Goal: Task Accomplishment & Management: Use online tool/utility

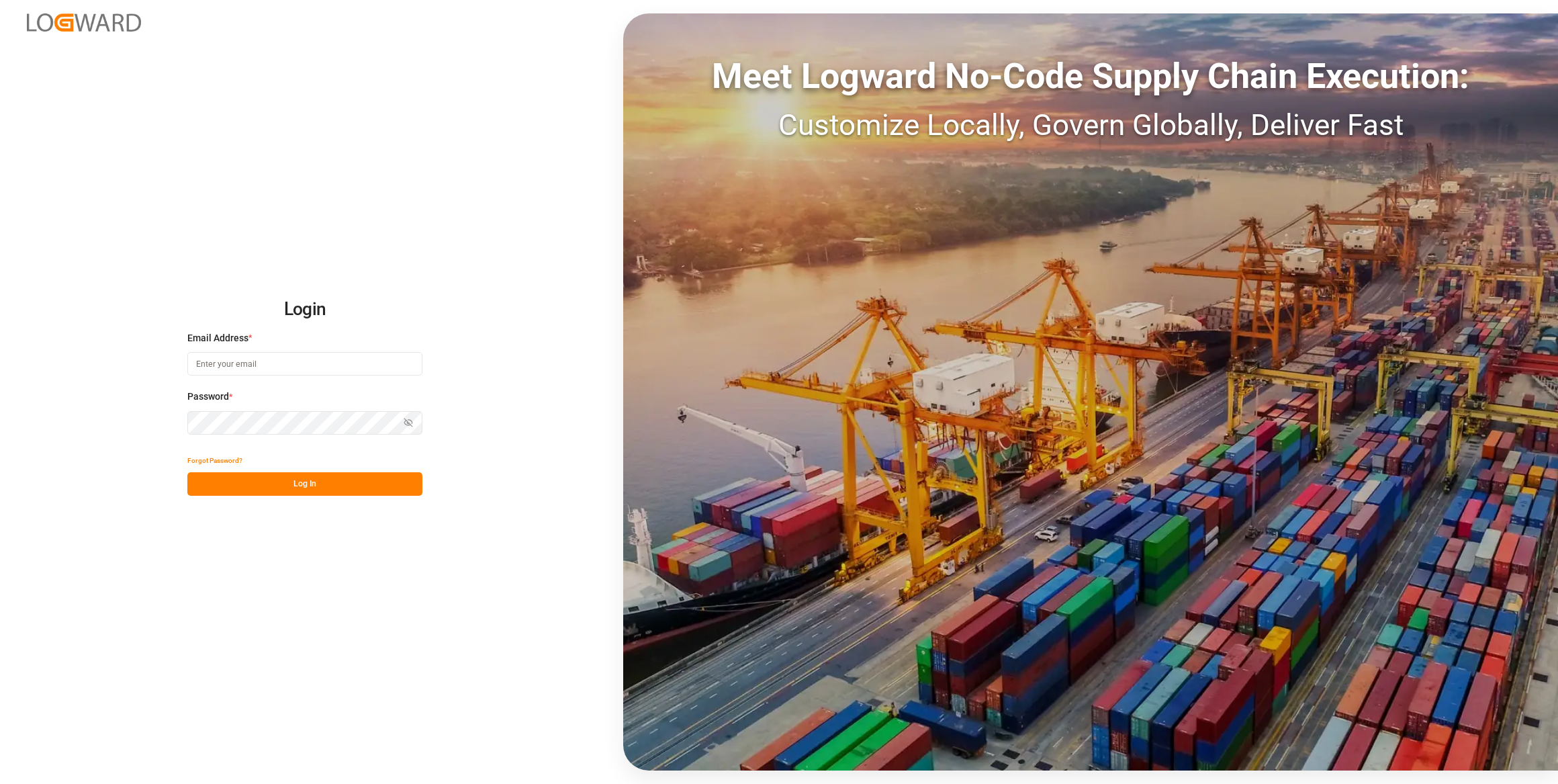
type input "[EMAIL_ADDRESS][PERSON_NAME][DOMAIN_NAME]"
click at [311, 490] on button "Log In" at bounding box center [304, 484] width 235 height 24
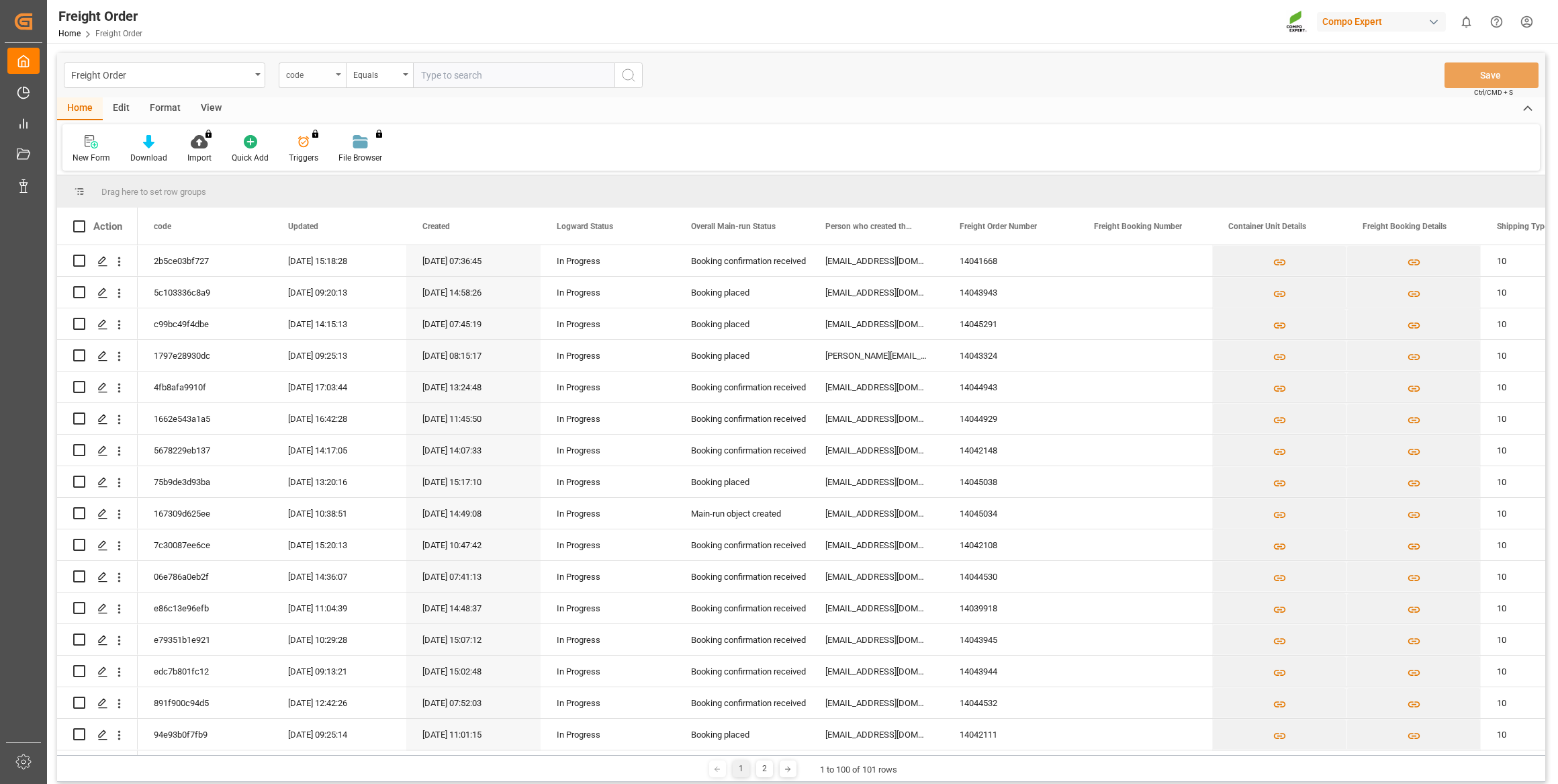
click at [322, 76] on div "code" at bounding box center [308, 74] width 46 height 16
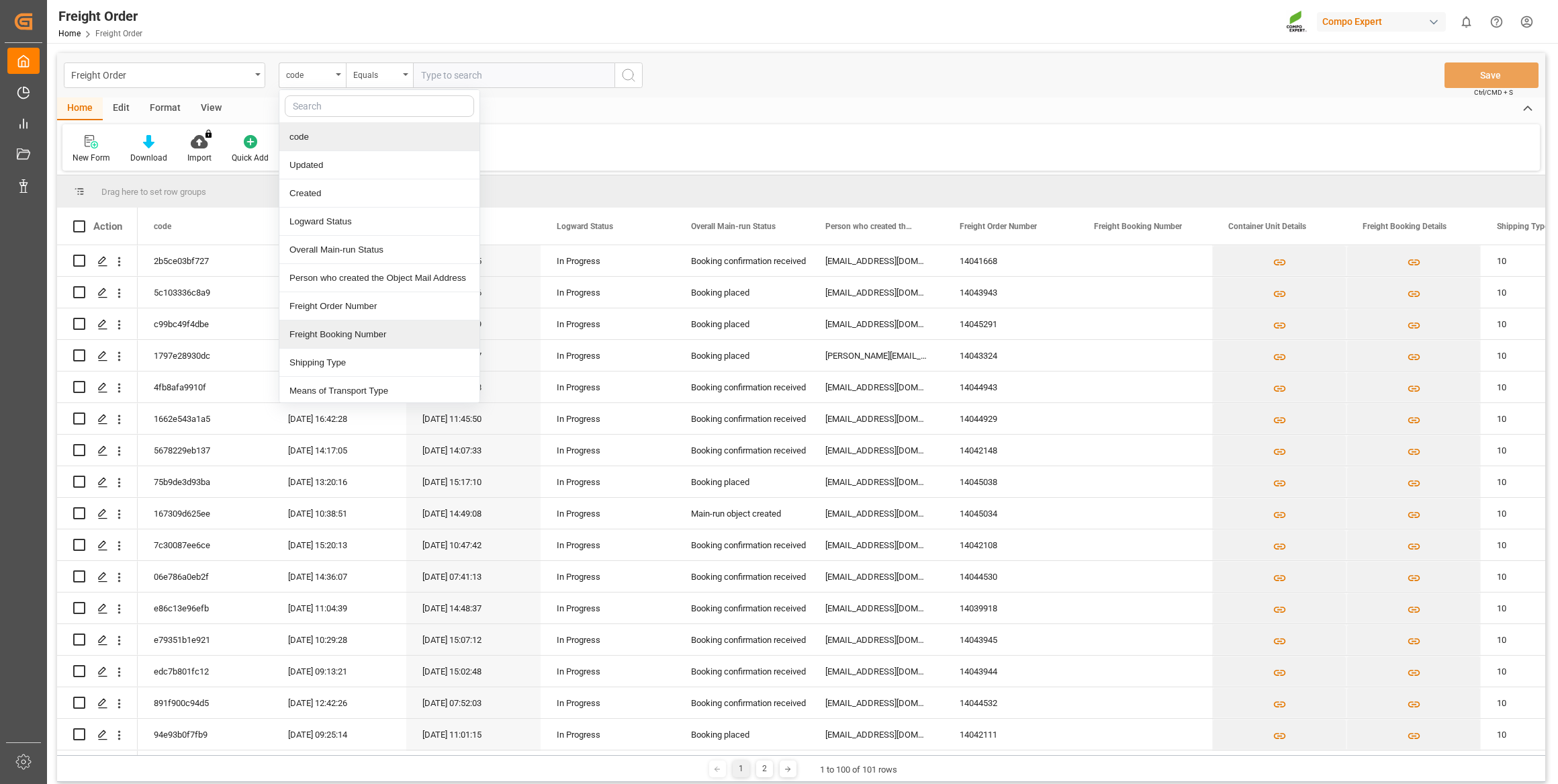
drag, startPoint x: 370, startPoint y: 329, endPoint x: 373, endPoint y: 322, distance: 7.6
click at [373, 322] on div "Freight Booking Number" at bounding box center [379, 334] width 200 height 28
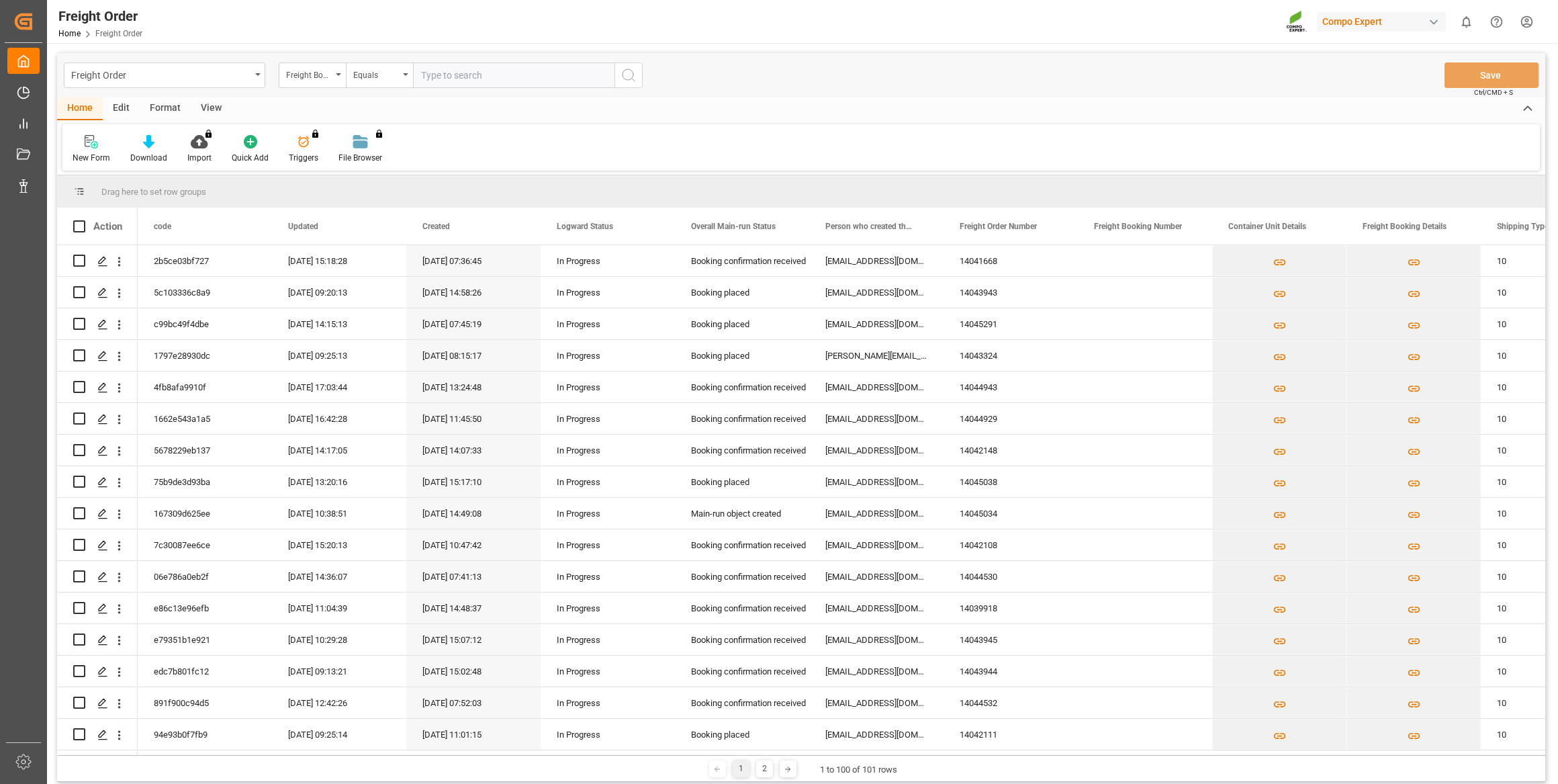
click at [459, 77] on input "text" at bounding box center [514, 75] width 201 height 25
paste input "6200000023"
type input "6200000023"
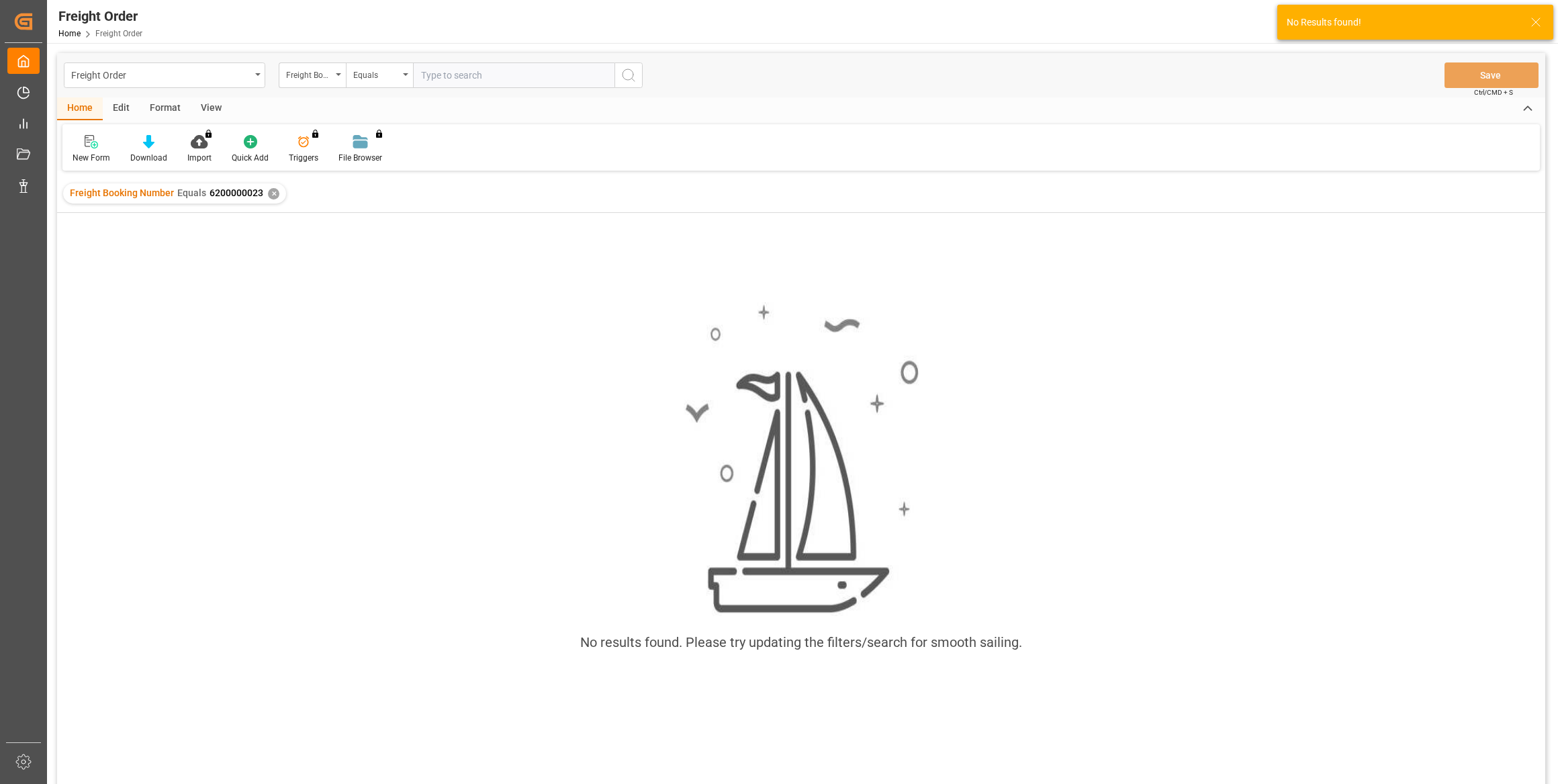
click at [271, 191] on div "✕" at bounding box center [274, 193] width 12 height 12
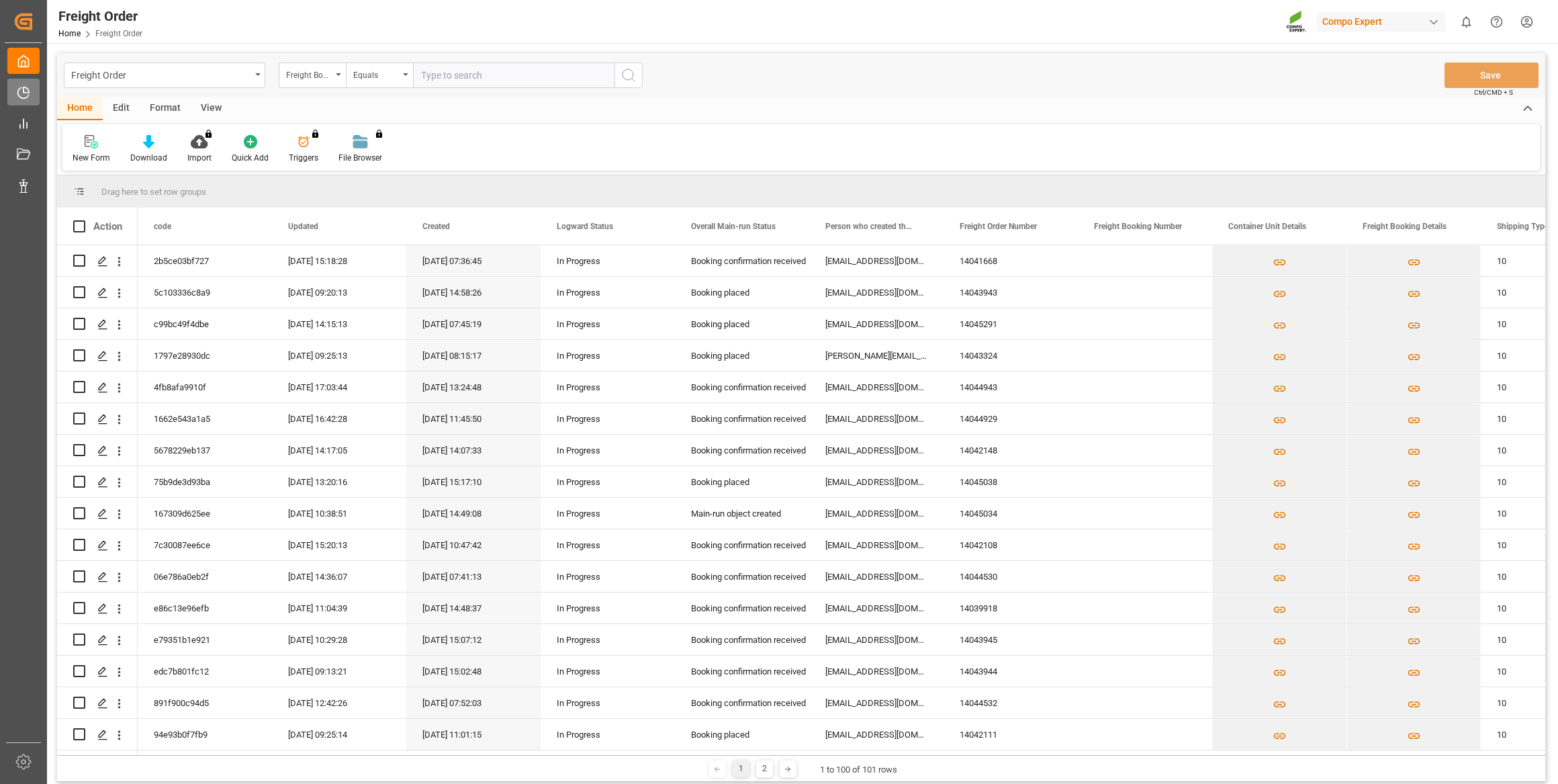
click at [33, 95] on div "Timeslot Management Timeslot Management" at bounding box center [23, 91] width 32 height 26
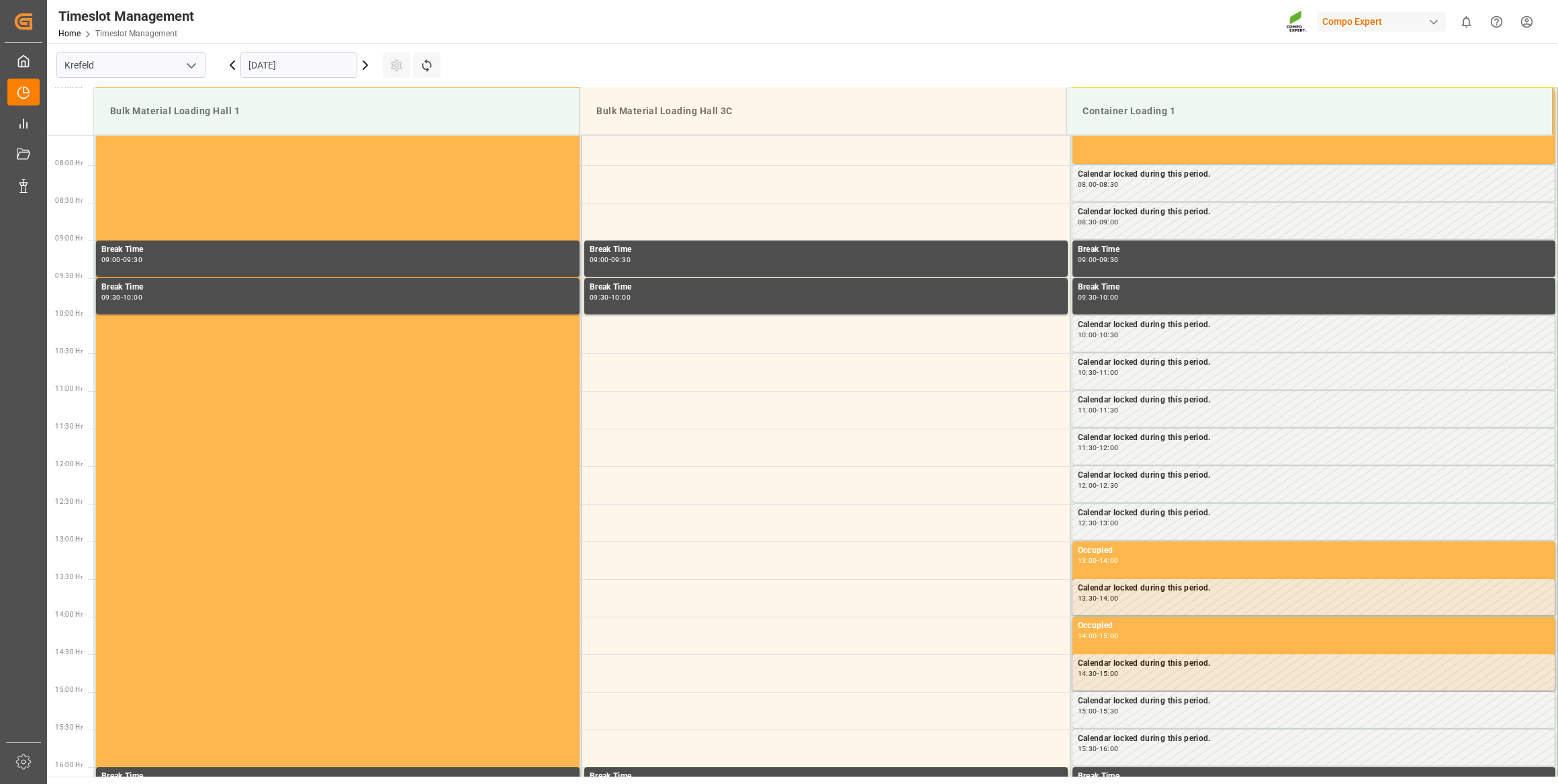
scroll to position [592, 0]
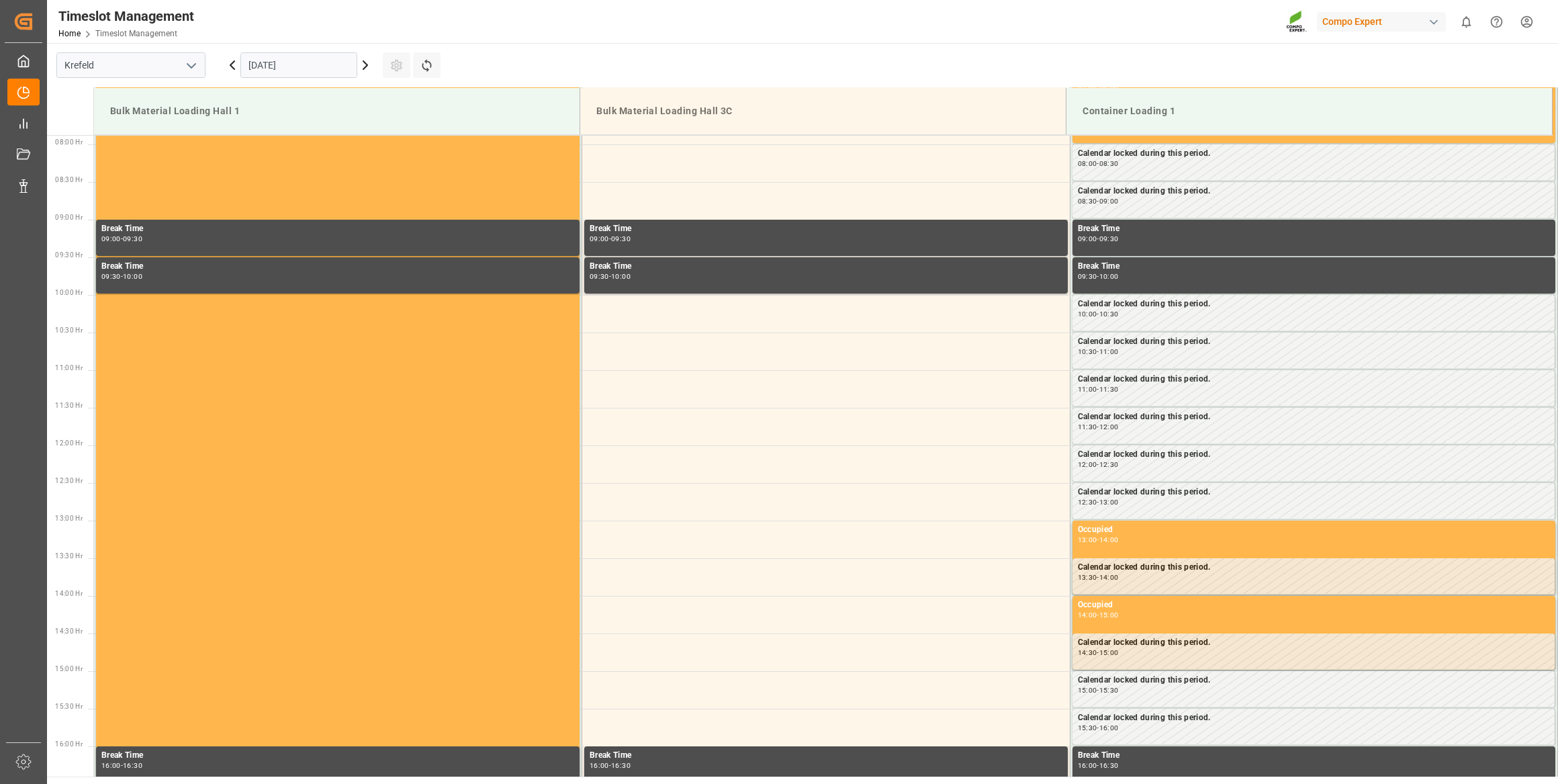
click at [292, 56] on input "[DATE]" at bounding box center [299, 65] width 117 height 25
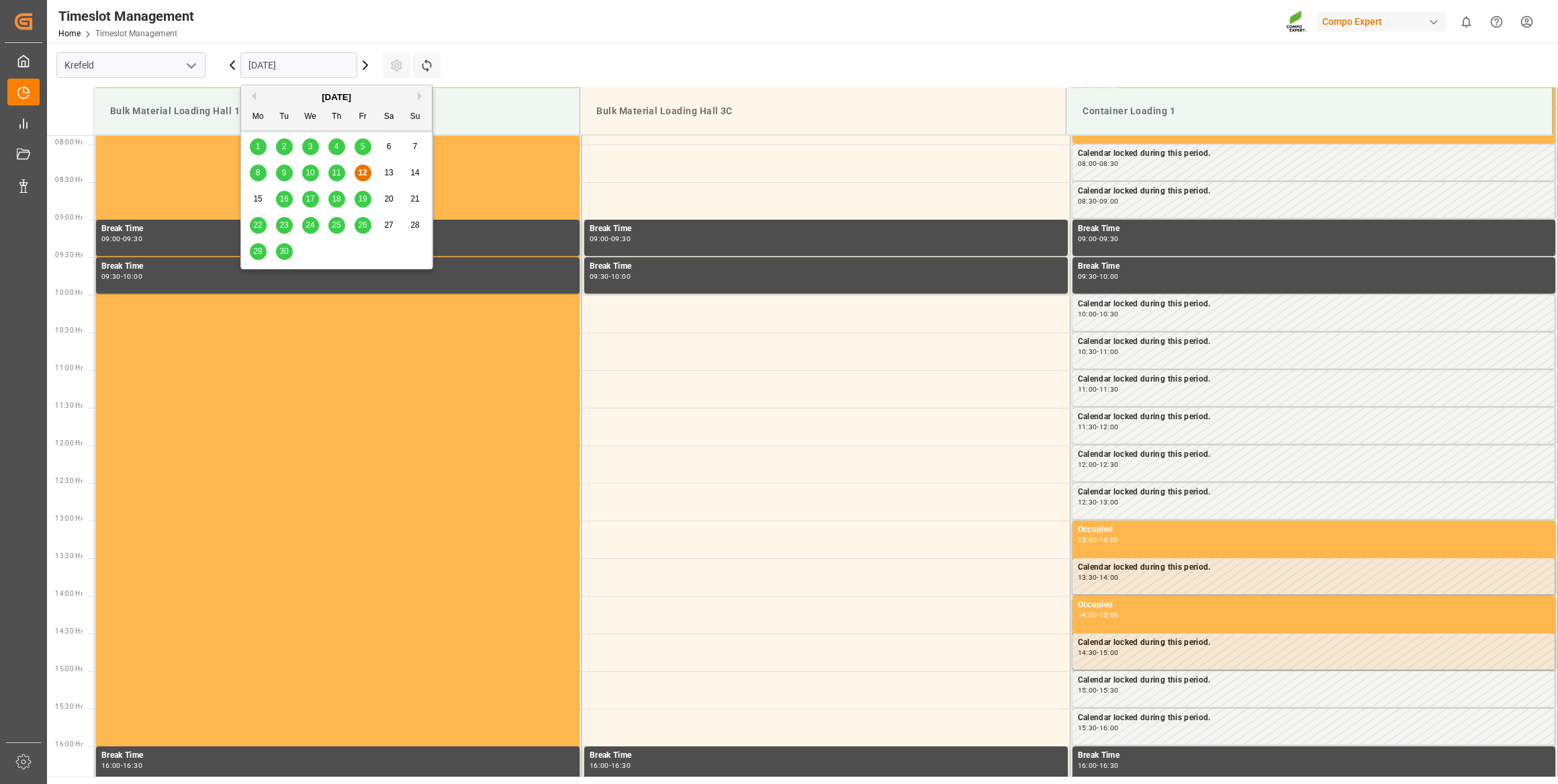
click at [308, 225] on span "24" at bounding box center [310, 225] width 9 height 10
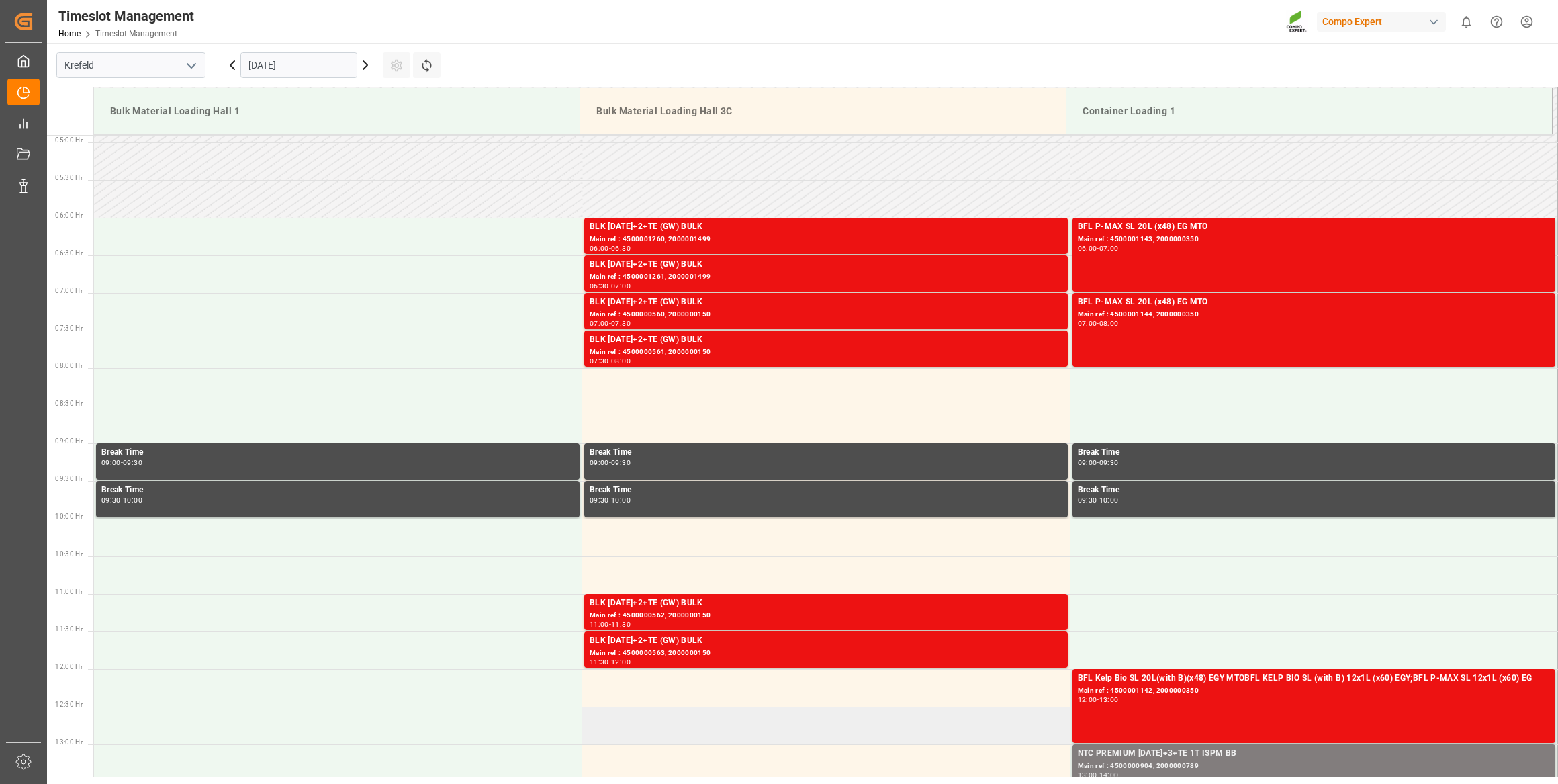
scroll to position [348, 0]
